Goal: Transaction & Acquisition: Purchase product/service

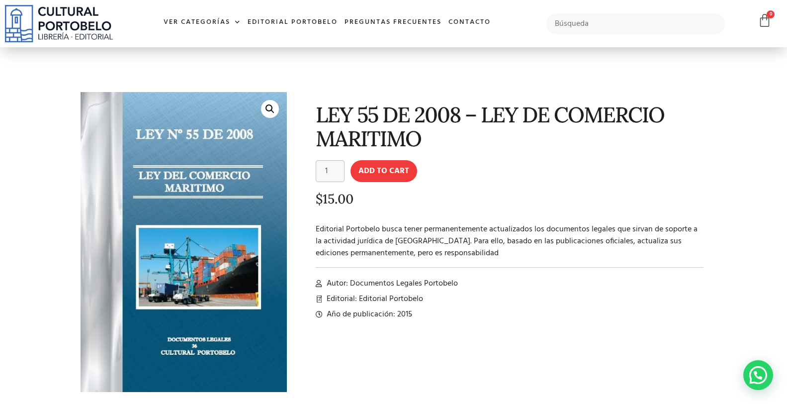
click at [568, 19] on input "text" at bounding box center [635, 23] width 178 height 21
type input "diccionario"
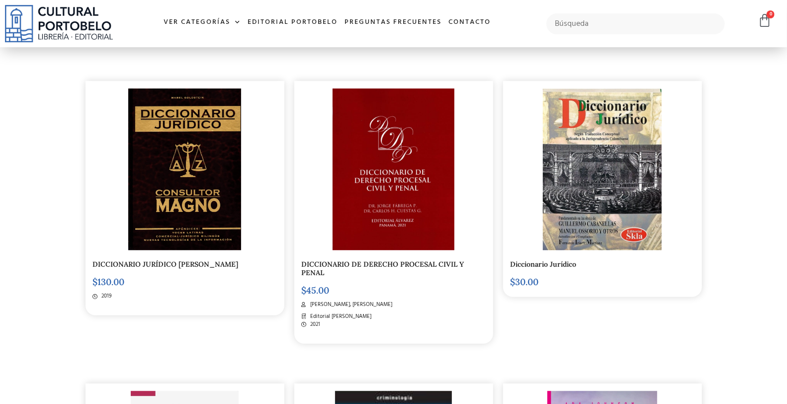
scroll to position [220, 0]
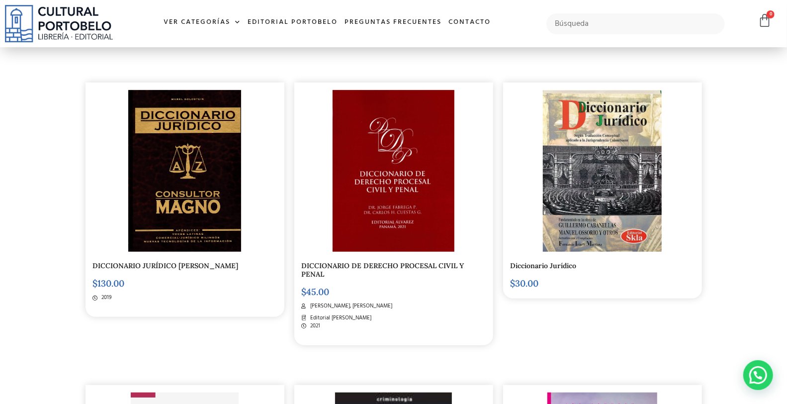
drag, startPoint x: 68, startPoint y: 98, endPoint x: 61, endPoint y: 15, distance: 83.3
click at [617, 17] on input "text" at bounding box center [635, 23] width 178 height 21
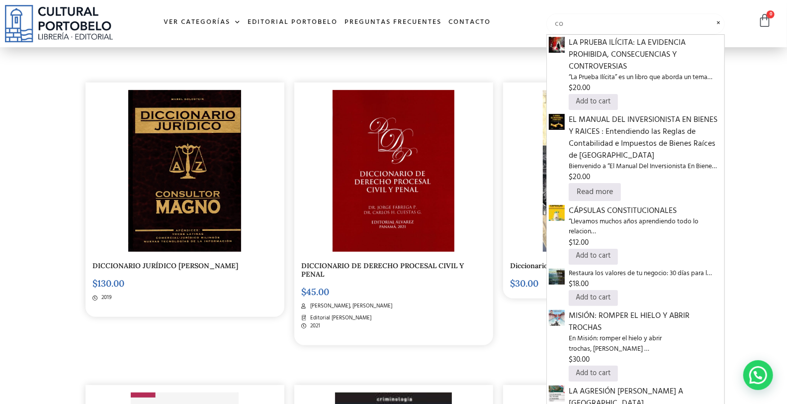
type input "c"
